Goal: Transaction & Acquisition: Purchase product/service

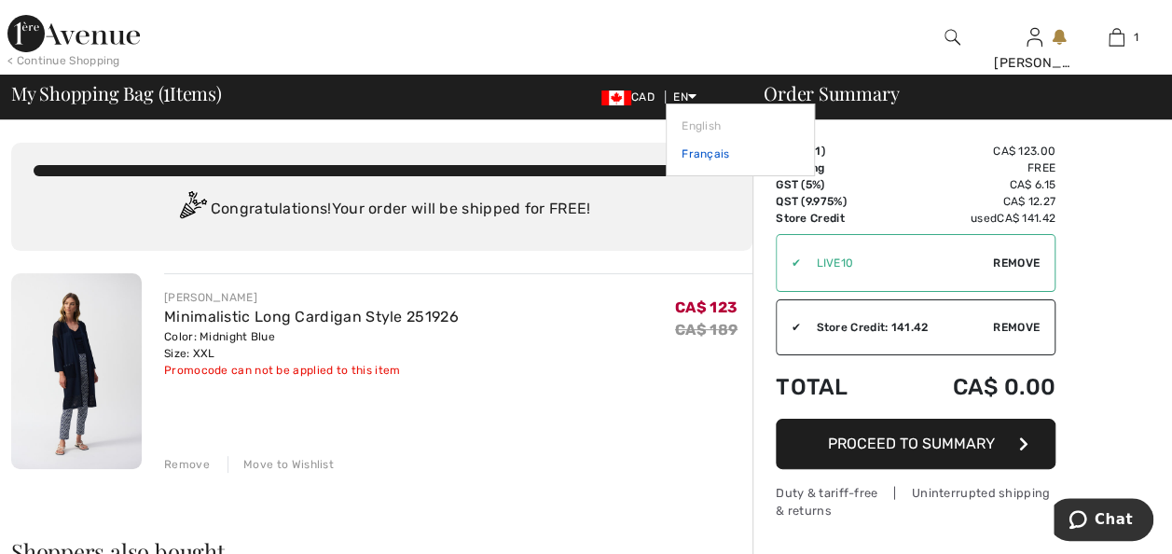
click at [682, 151] on link "Français" at bounding box center [741, 154] width 118 height 28
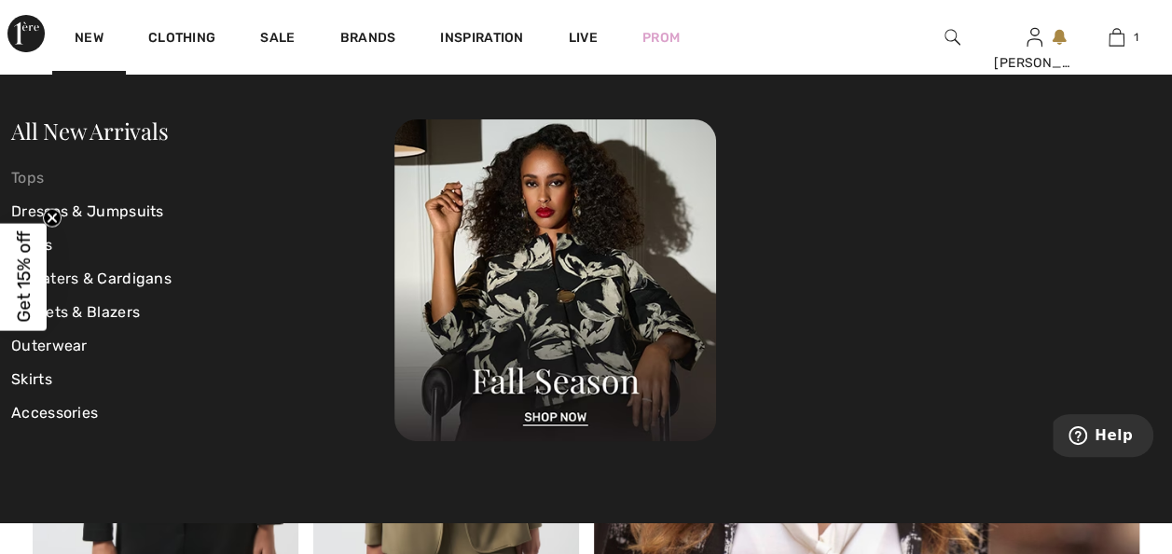
click at [35, 178] on link "Tops" at bounding box center [202, 178] width 383 height 34
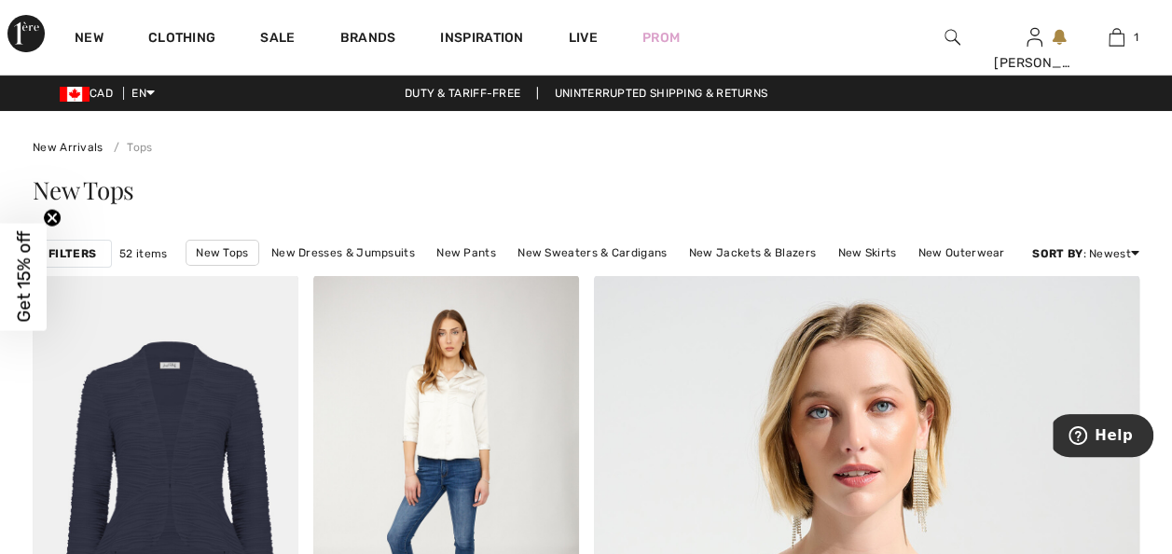
click at [91, 250] on strong "Filters" at bounding box center [72, 253] width 48 height 17
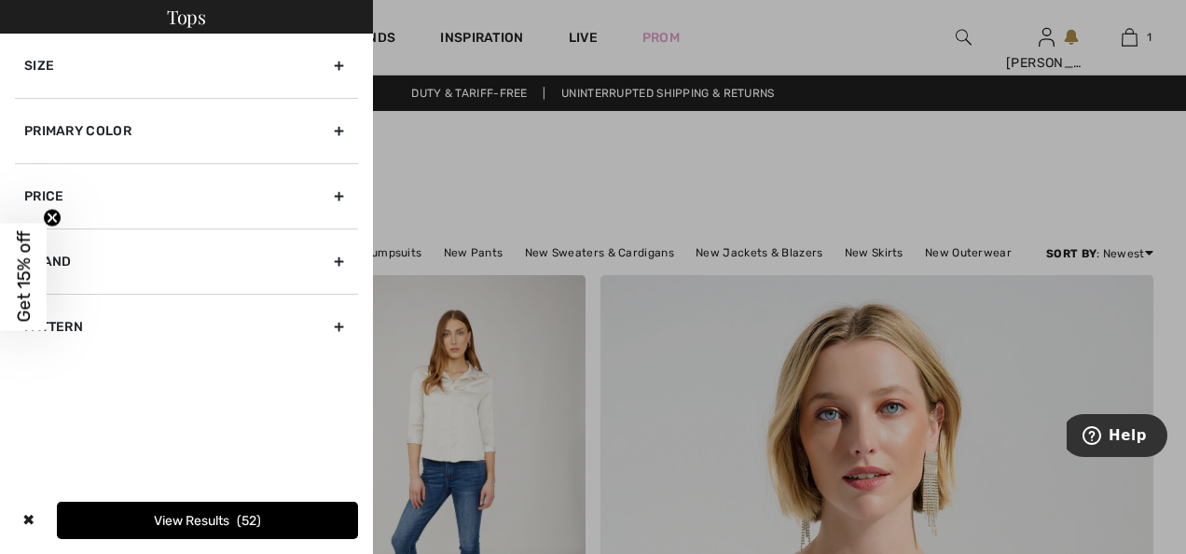
click at [343, 65] on div "Size" at bounding box center [186, 66] width 343 height 64
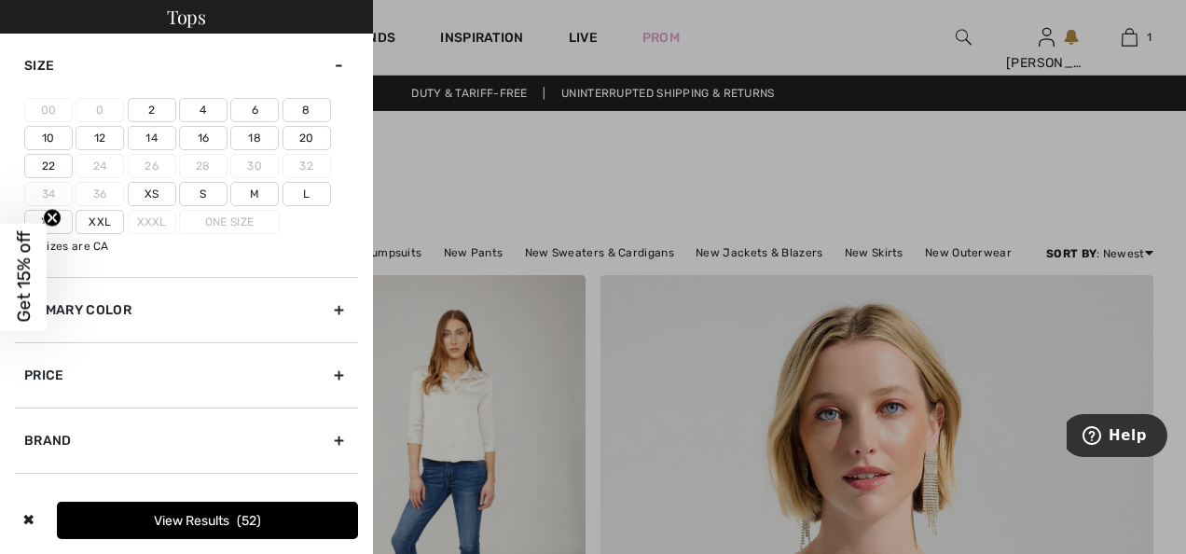
click at [98, 220] on label "Xxl" at bounding box center [100, 222] width 48 height 24
click at [0, 0] on input"] "Xxl" at bounding box center [0, 0] width 0 height 0
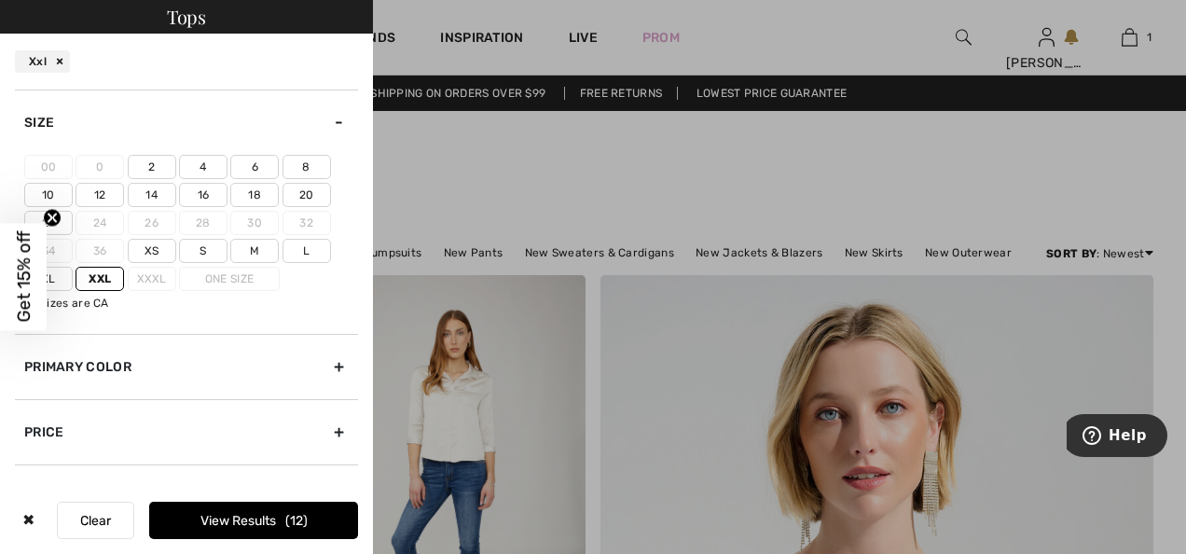
click at [251, 187] on label "18" at bounding box center [254, 195] width 48 height 24
click at [0, 0] on input"] "18" at bounding box center [0, 0] width 0 height 0
click at [298, 188] on label "20" at bounding box center [307, 195] width 48 height 24
click at [0, 0] on input"] "20" at bounding box center [0, 0] width 0 height 0
click at [238, 519] on button "View Results 35" at bounding box center [253, 520] width 209 height 37
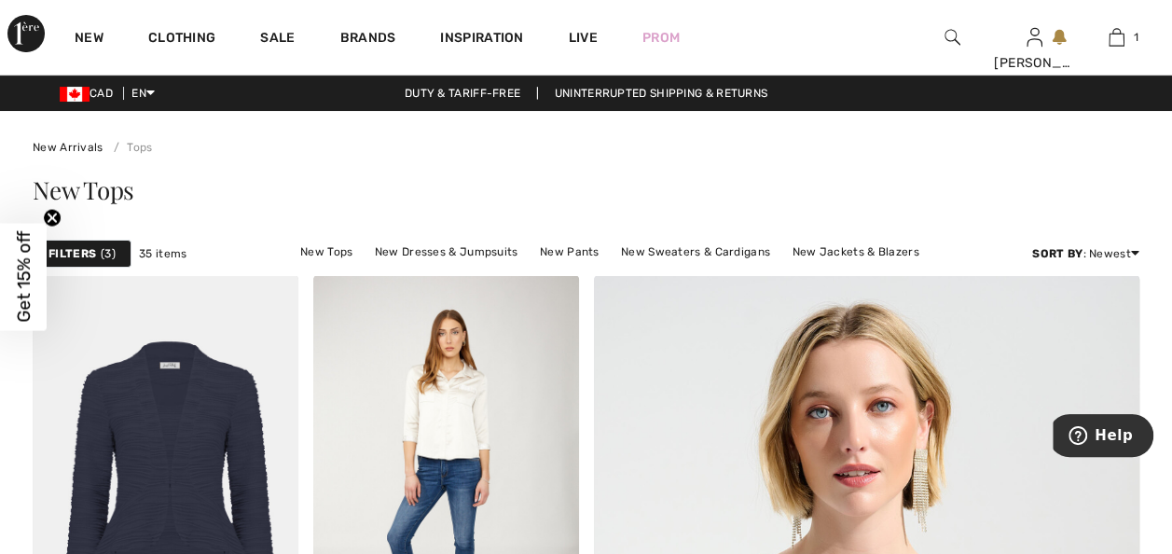
click at [86, 254] on strong "Filters" at bounding box center [72, 253] width 48 height 17
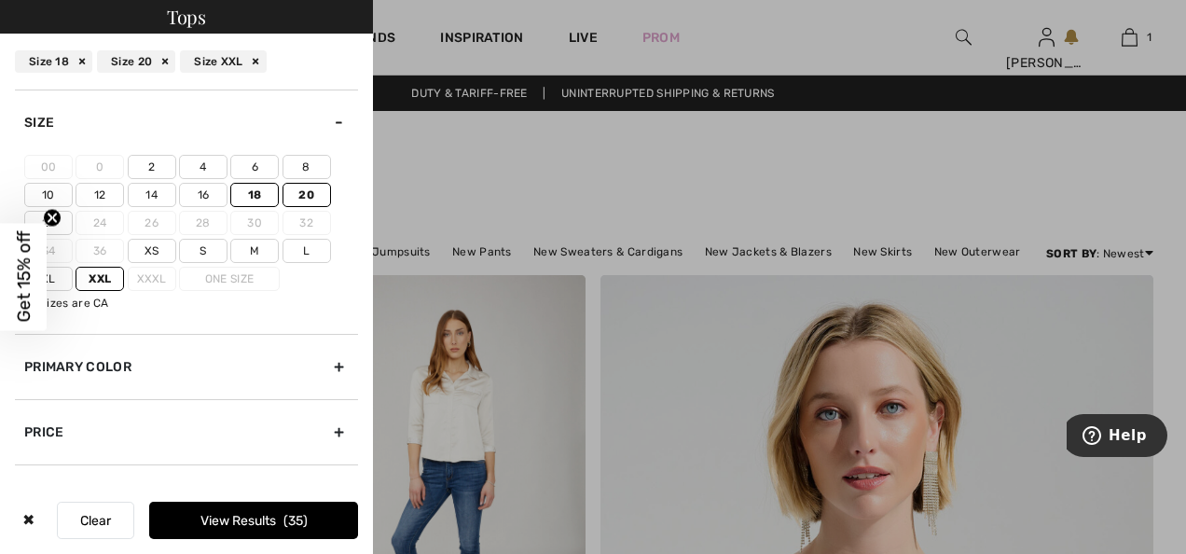
click at [328, 358] on div "Primary Color" at bounding box center [186, 366] width 343 height 65
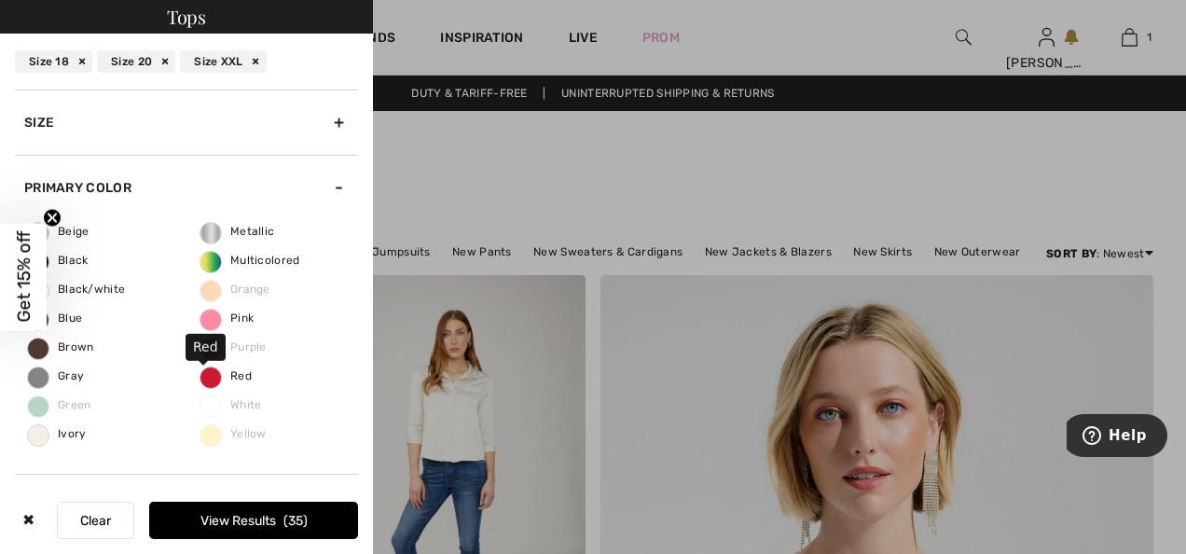
click at [214, 373] on span "Red" at bounding box center [226, 375] width 51 height 13
click at [0, 0] on input "Red" at bounding box center [0, 0] width 0 height 0
click at [234, 515] on button "View Results 3" at bounding box center [253, 520] width 209 height 37
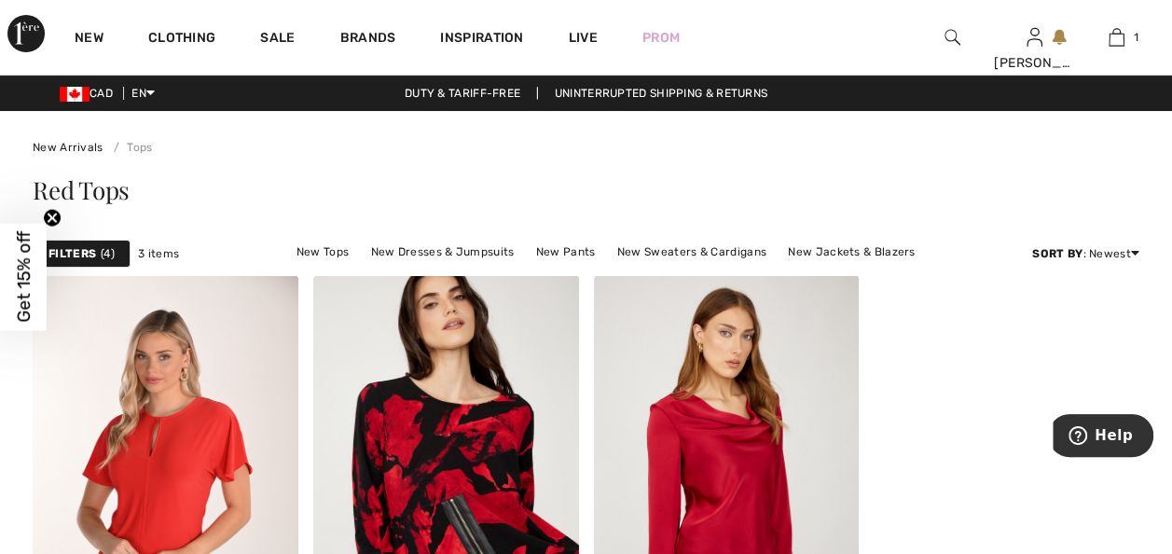
click at [96, 252] on div "Filters 4" at bounding box center [82, 254] width 98 height 28
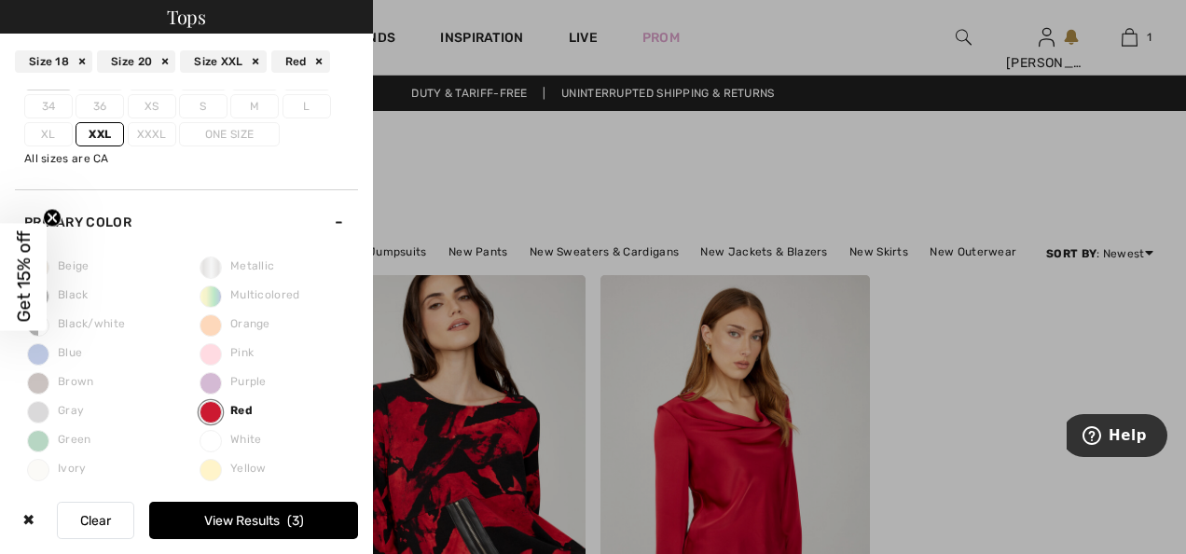
scroll to position [187, 0]
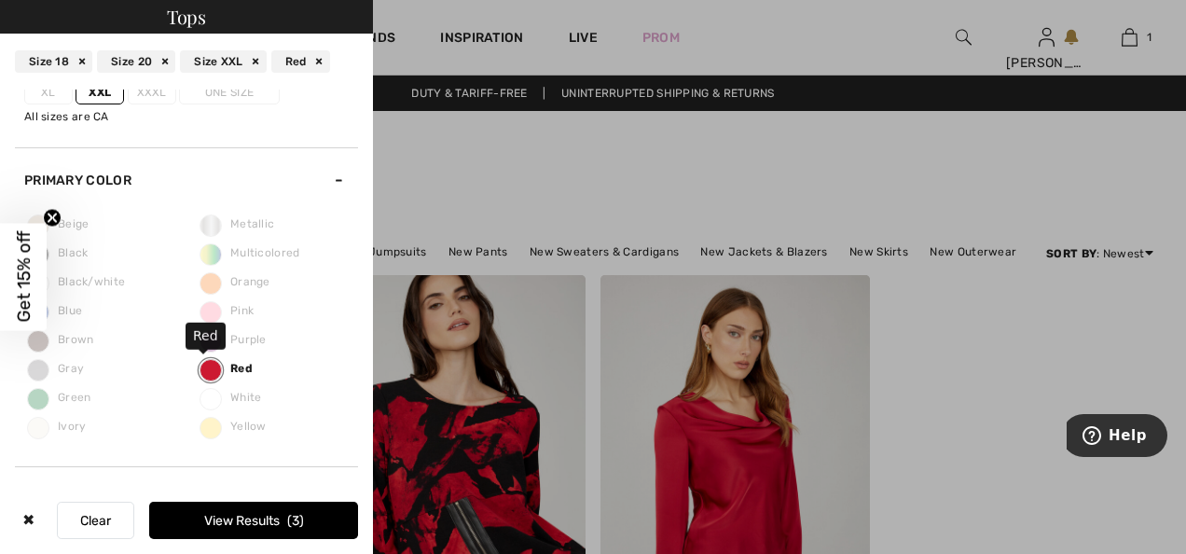
drag, startPoint x: 210, startPoint y: 366, endPoint x: 231, endPoint y: 371, distance: 22.2
click at [209, 366] on label "Red" at bounding box center [211, 370] width 22 height 22
click at [0, 0] on input "Red" at bounding box center [0, 0] width 0 height 0
click at [239, 362] on span "Red" at bounding box center [226, 368] width 51 height 13
click at [0, 0] on input "Red" at bounding box center [0, 0] width 0 height 0
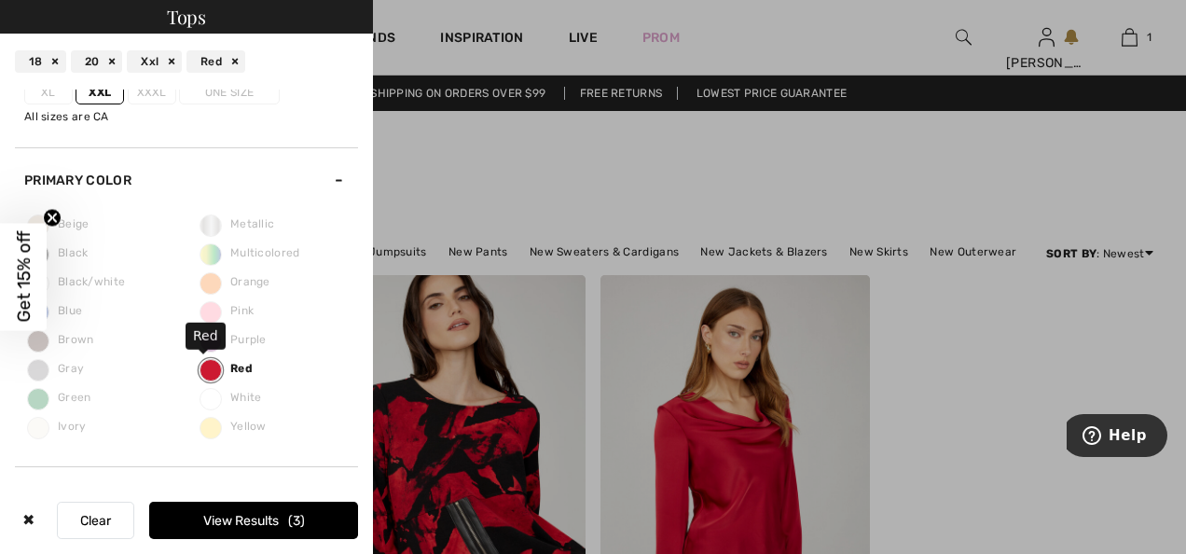
click at [211, 366] on label "Red" at bounding box center [211, 370] width 22 height 22
click at [0, 0] on input "Red" at bounding box center [0, 0] width 0 height 0
click at [53, 215] on circle "Close teaser" at bounding box center [53, 218] width 18 height 18
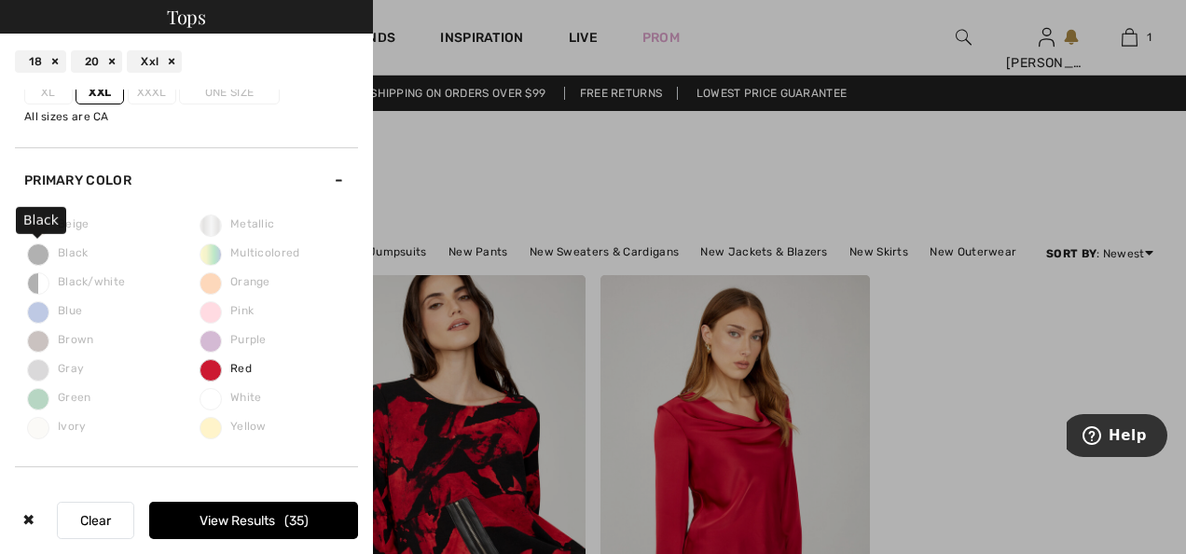
click at [62, 247] on span "Black" at bounding box center [58, 252] width 61 height 13
click at [260, 522] on button "View Results 35" at bounding box center [253, 520] width 209 height 37
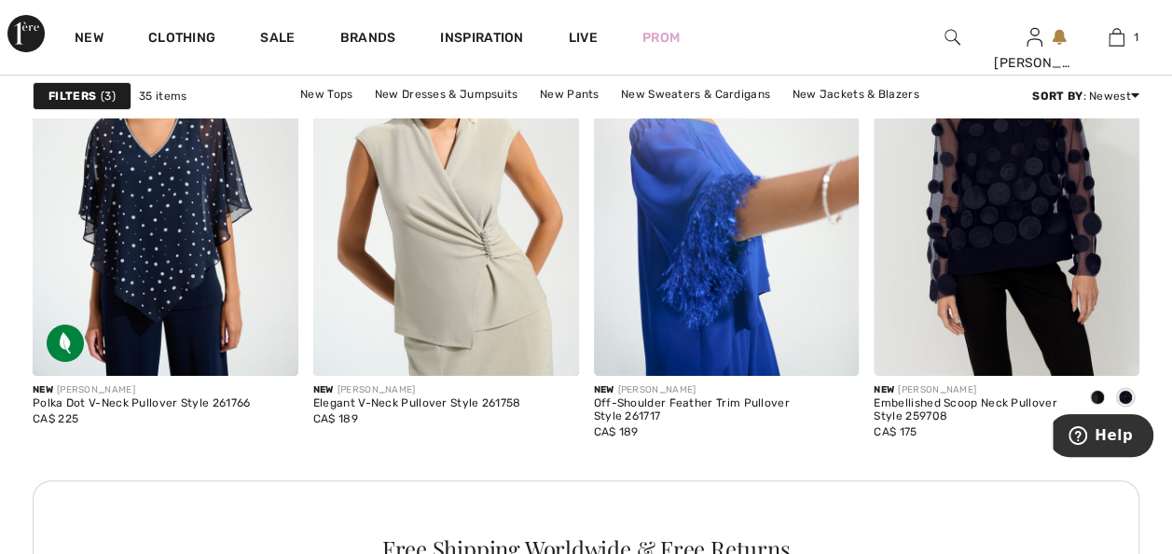
scroll to position [3544, 0]
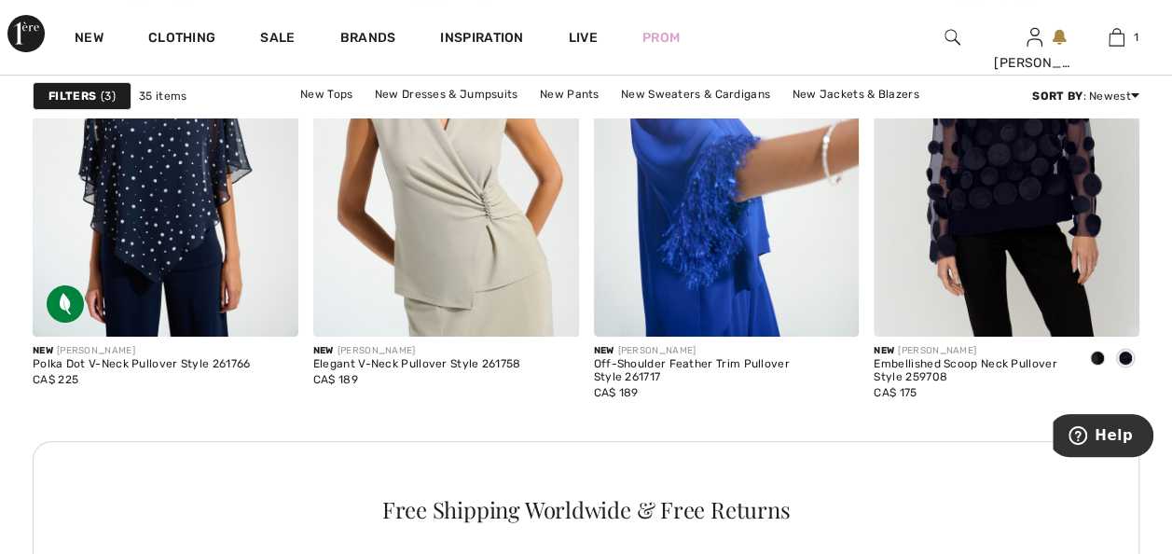
click at [62, 101] on strong "Filters" at bounding box center [72, 96] width 48 height 17
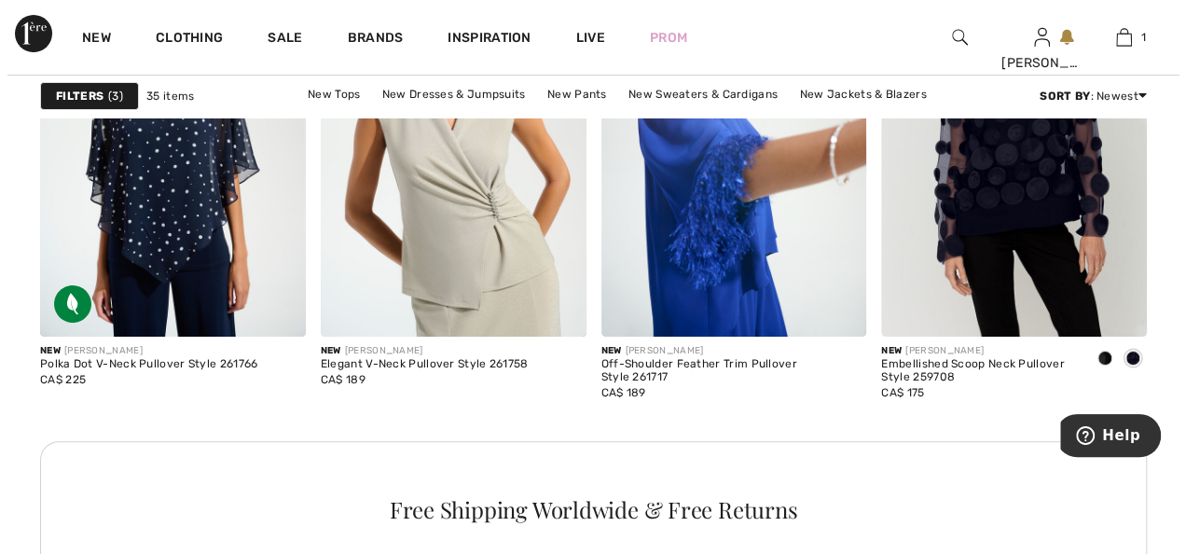
scroll to position [3583, 0]
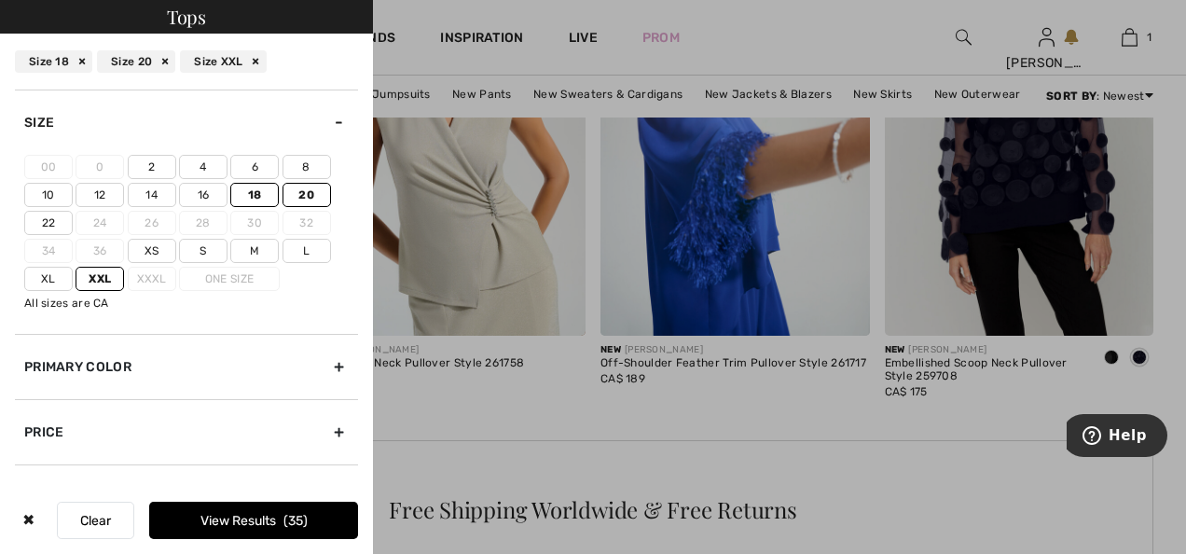
click at [328, 362] on div "Primary Color" at bounding box center [186, 366] width 343 height 65
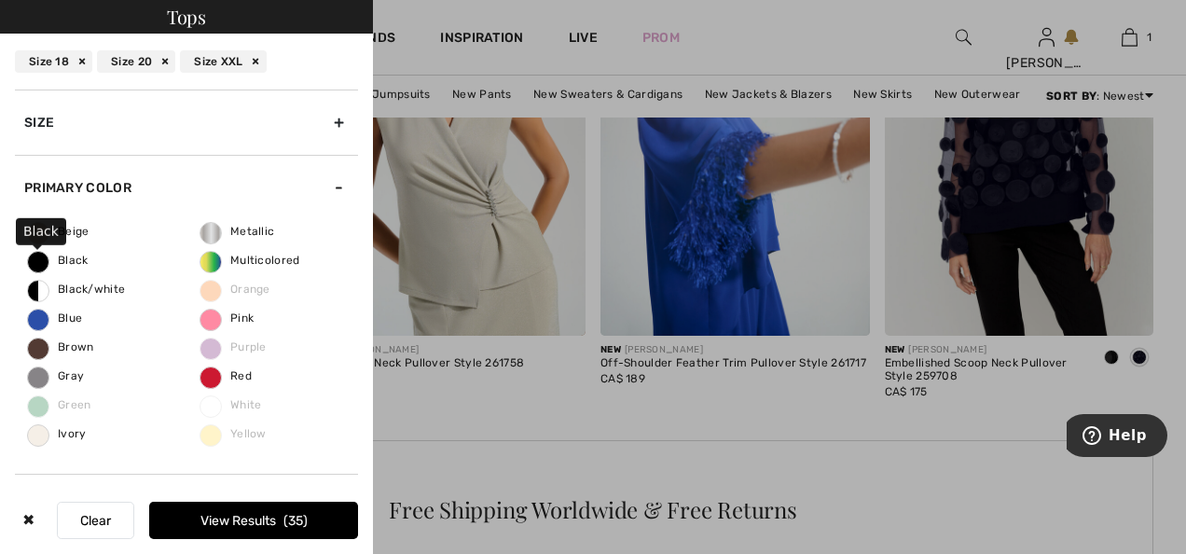
click at [63, 258] on span "Black" at bounding box center [58, 260] width 61 height 13
click at [0, 0] on input "Black" at bounding box center [0, 0] width 0 height 0
click at [198, 516] on button "View Results 7" at bounding box center [253, 520] width 209 height 37
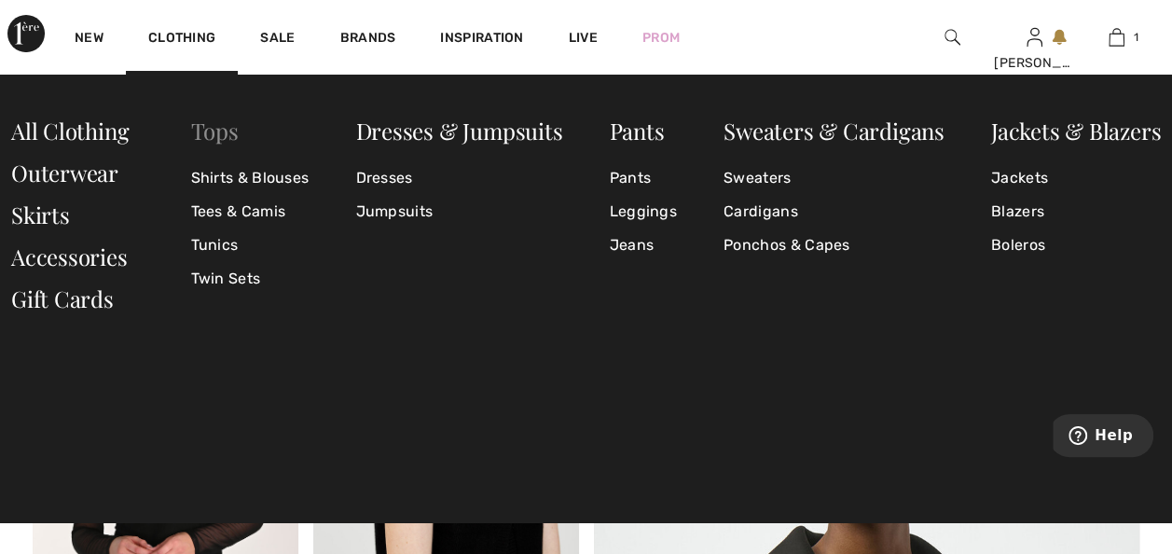
click at [205, 126] on link "Tops" at bounding box center [215, 131] width 48 height 30
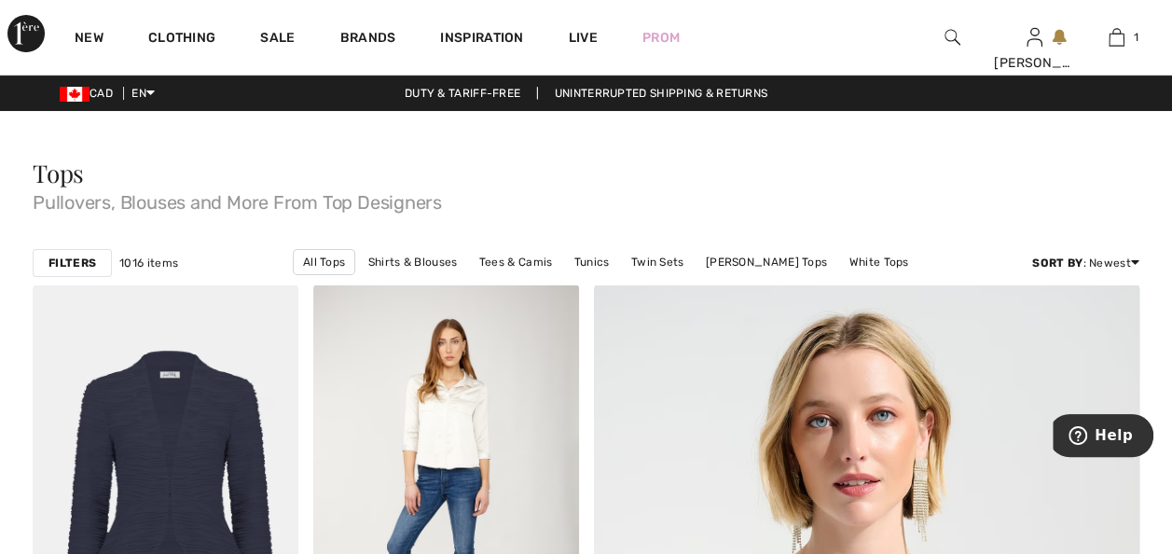
click at [85, 257] on strong "Filters" at bounding box center [72, 263] width 48 height 17
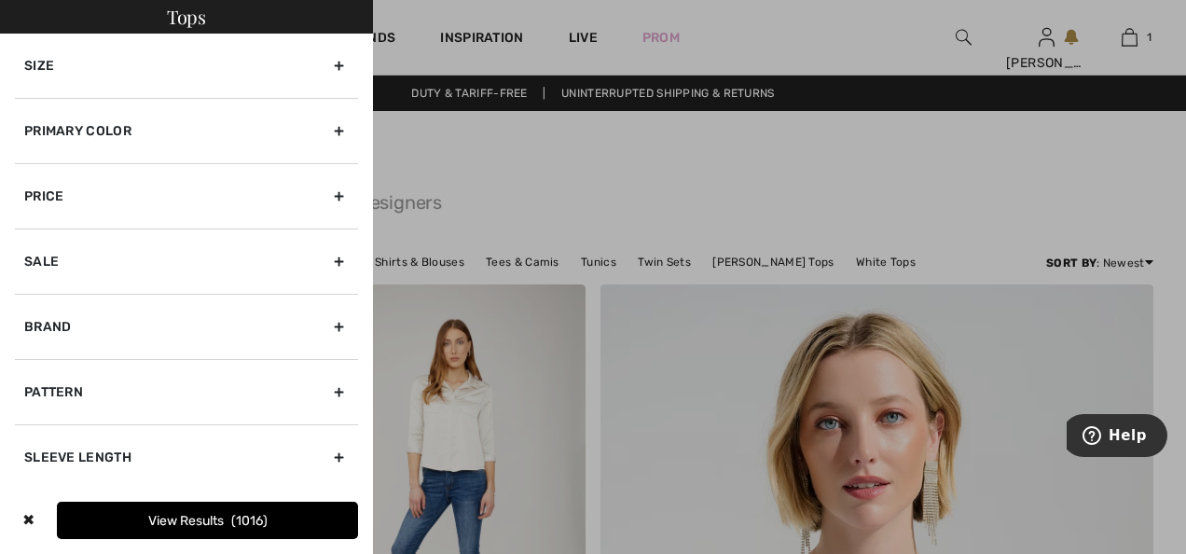
click at [330, 129] on div "Primary Color" at bounding box center [186, 130] width 343 height 65
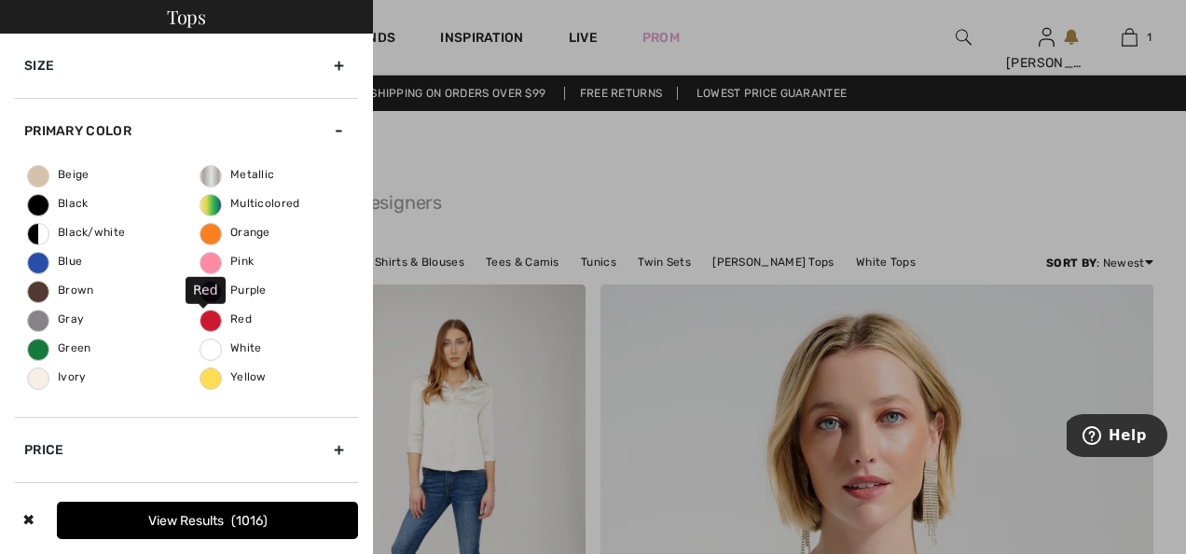
click at [201, 319] on span "Red" at bounding box center [226, 318] width 51 height 13
click at [0, 0] on input "Red" at bounding box center [0, 0] width 0 height 0
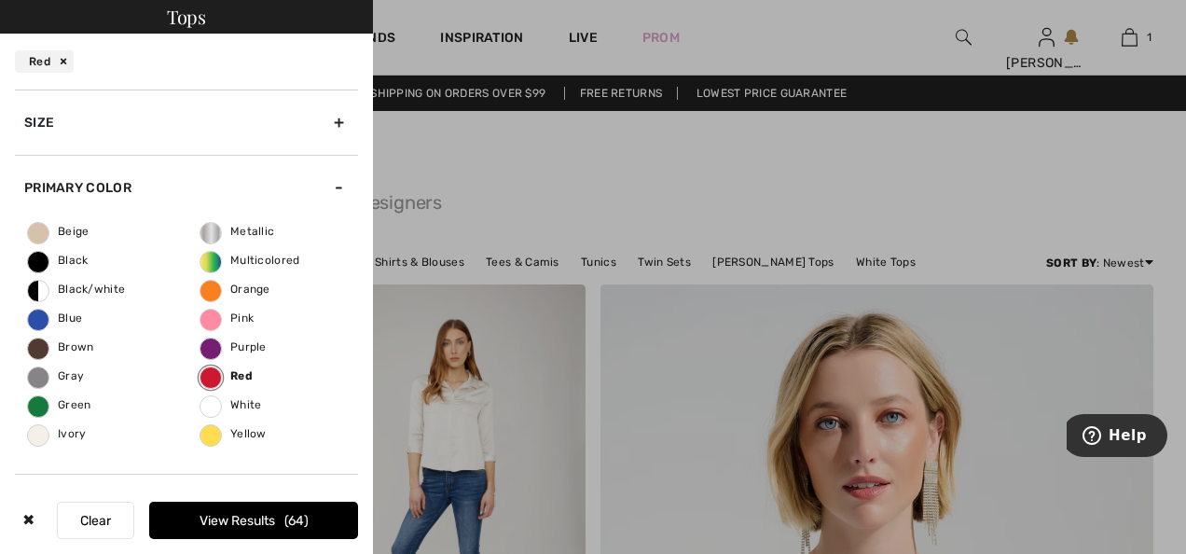
click at [331, 124] on div "Size" at bounding box center [186, 122] width 343 height 65
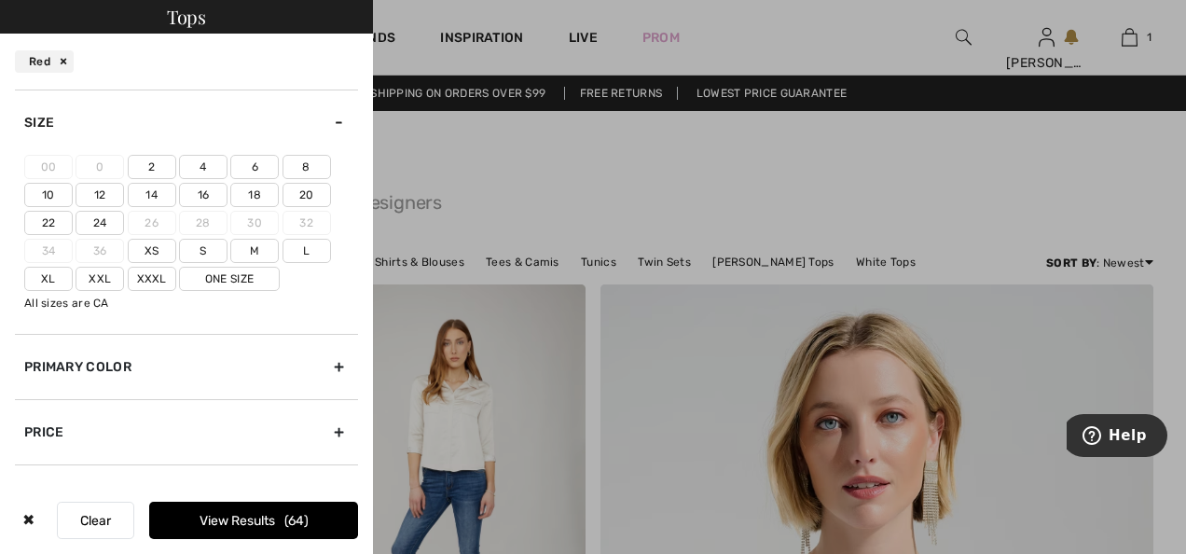
click at [261, 192] on label "18" at bounding box center [254, 195] width 48 height 24
click at [0, 0] on input"] "18" at bounding box center [0, 0] width 0 height 0
click at [298, 190] on label "20" at bounding box center [307, 195] width 48 height 24
click at [0, 0] on input"] "20" at bounding box center [0, 0] width 0 height 0
click at [152, 276] on label "Xxxl" at bounding box center [152, 279] width 48 height 24
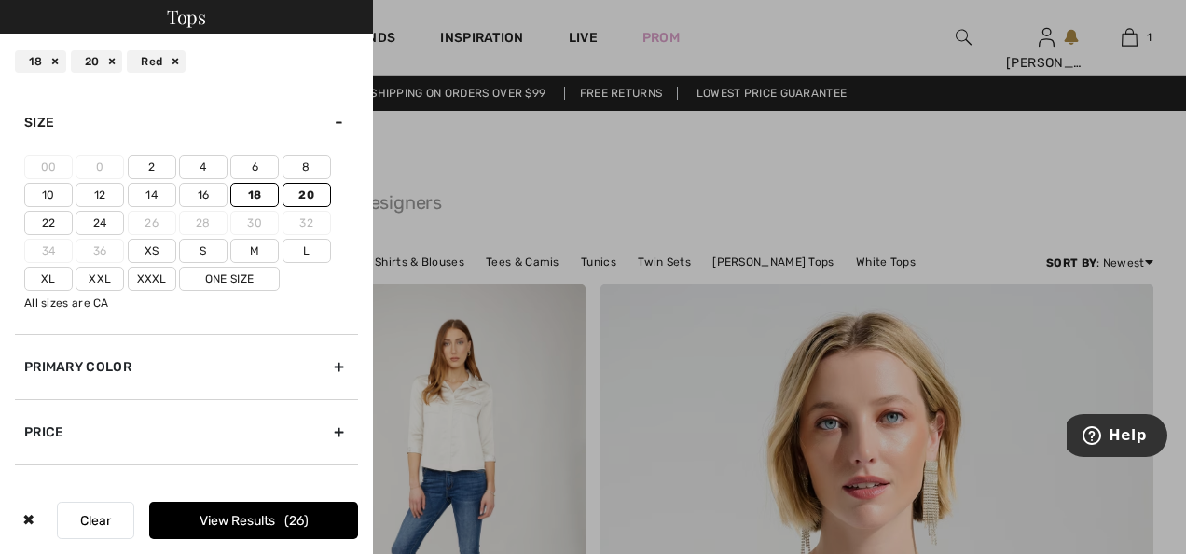
click at [0, 0] on input"] "Xxxl" at bounding box center [0, 0] width 0 height 0
click at [110, 274] on label "Xxl" at bounding box center [100, 279] width 48 height 24
click at [0, 0] on input"] "Xxl" at bounding box center [0, 0] width 0 height 0
click at [229, 513] on button "View Results 30" at bounding box center [253, 520] width 209 height 37
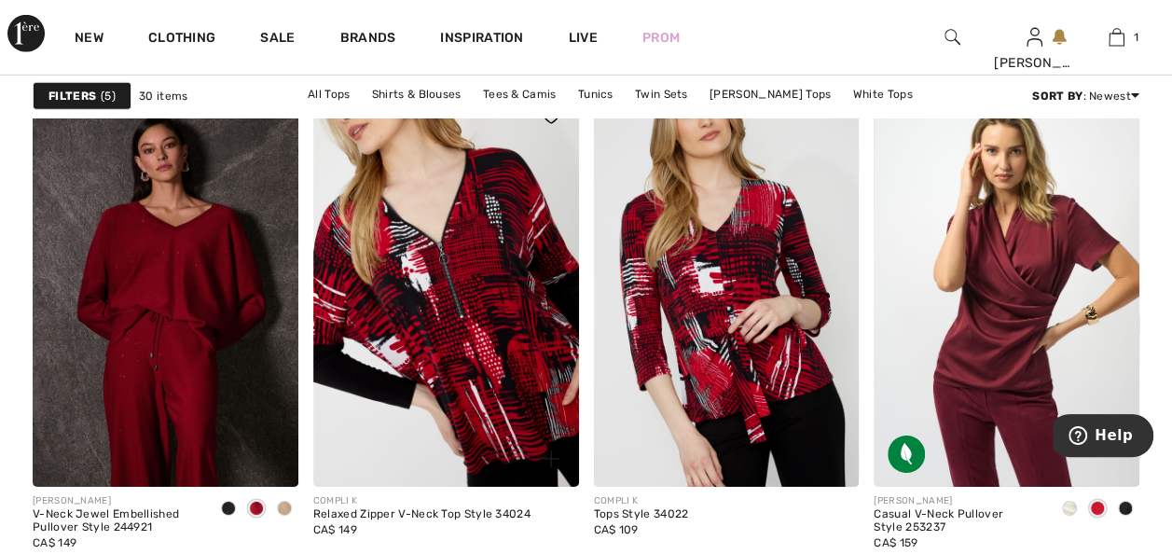
scroll to position [3078, 0]
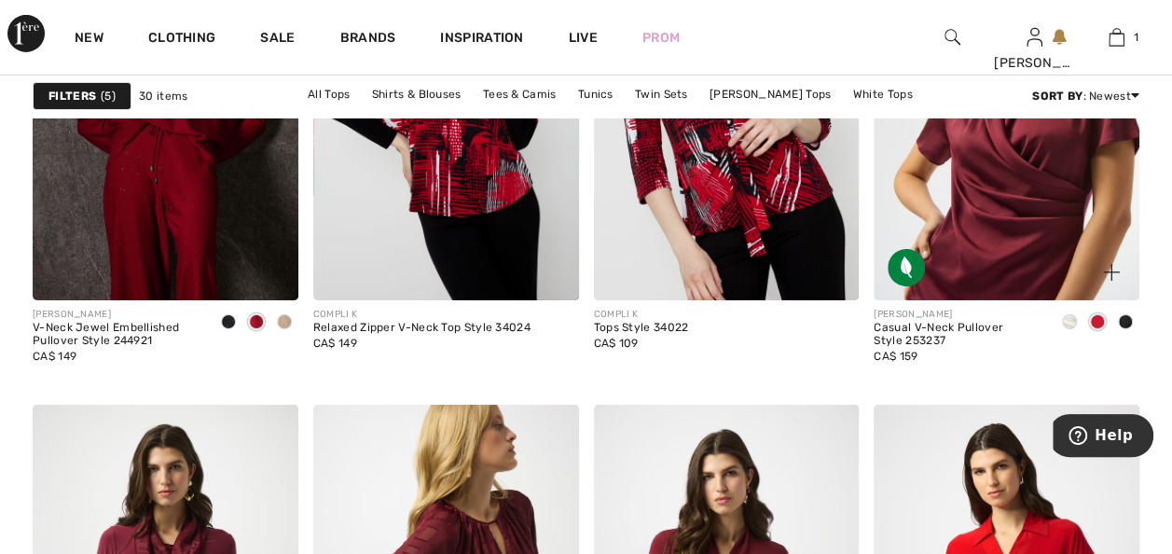
click at [1026, 214] on img at bounding box center [1007, 101] width 266 height 398
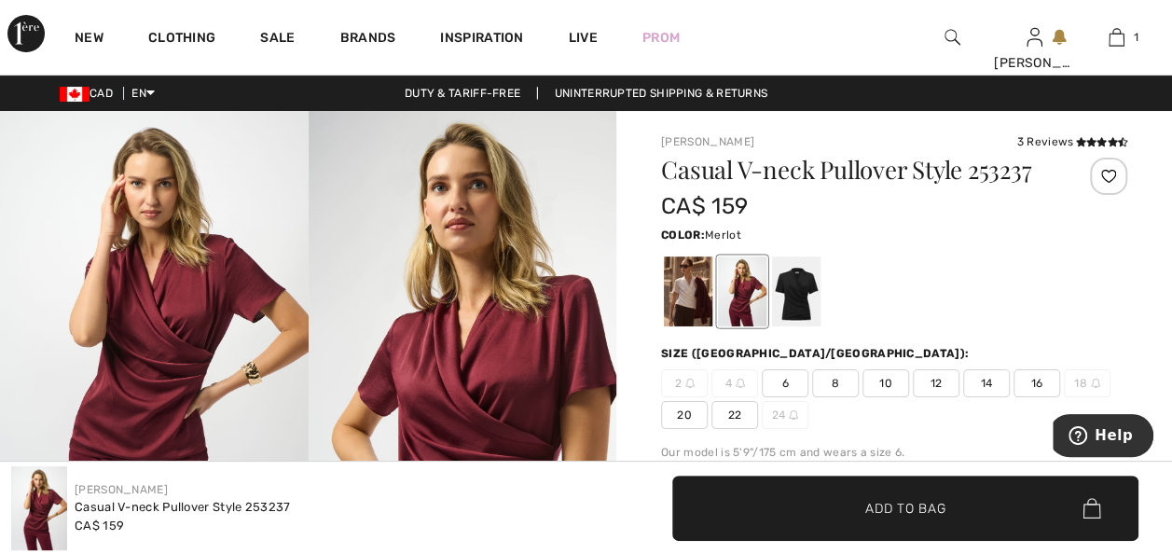
click at [683, 418] on span "20" at bounding box center [684, 415] width 47 height 28
click at [867, 511] on span "Add to Bag" at bounding box center [906, 508] width 80 height 20
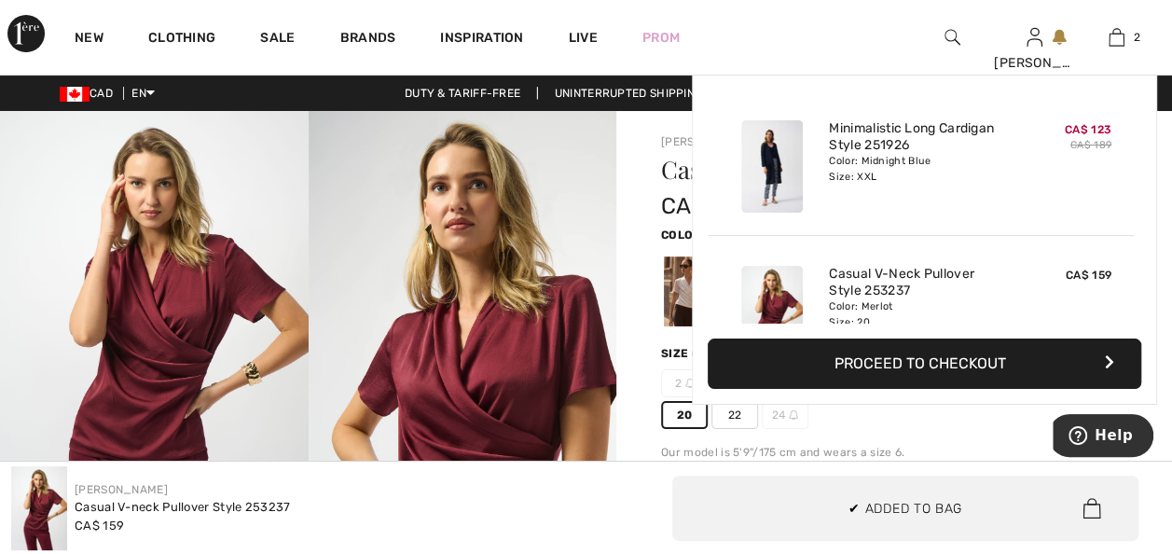
scroll to position [57, 0]
